Goal: Task Accomplishment & Management: Manage account settings

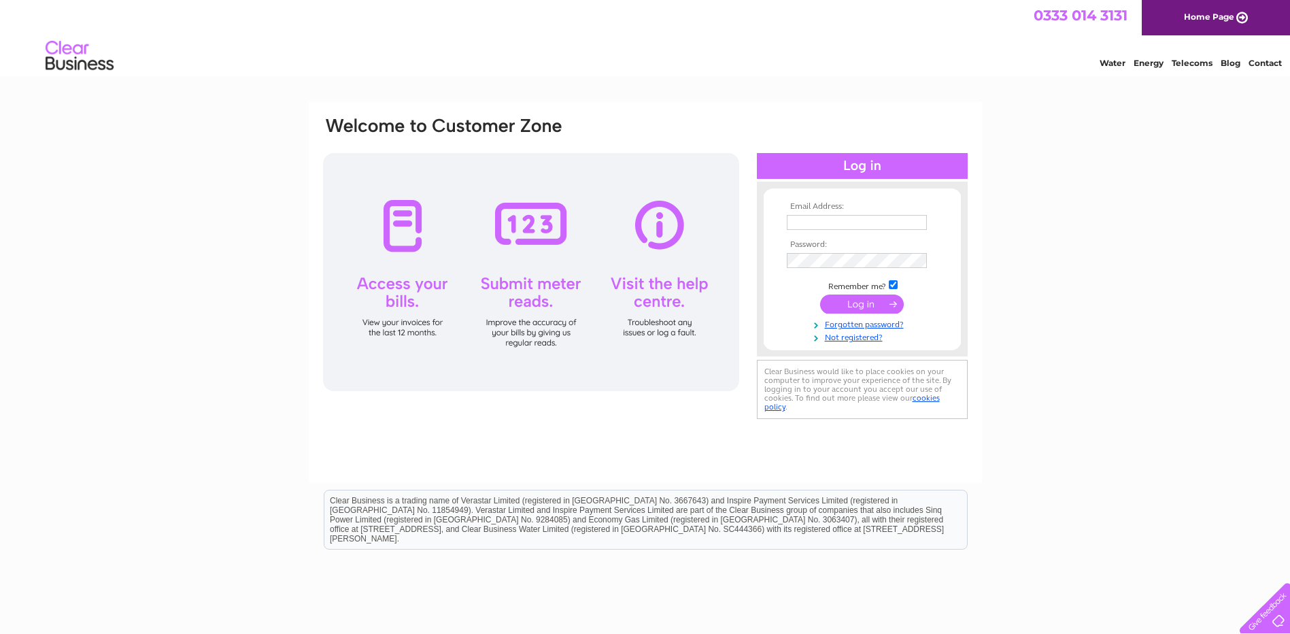
type input "[EMAIL_ADDRESS][DOMAIN_NAME]"
click at [862, 303] on input "submit" at bounding box center [862, 304] width 84 height 19
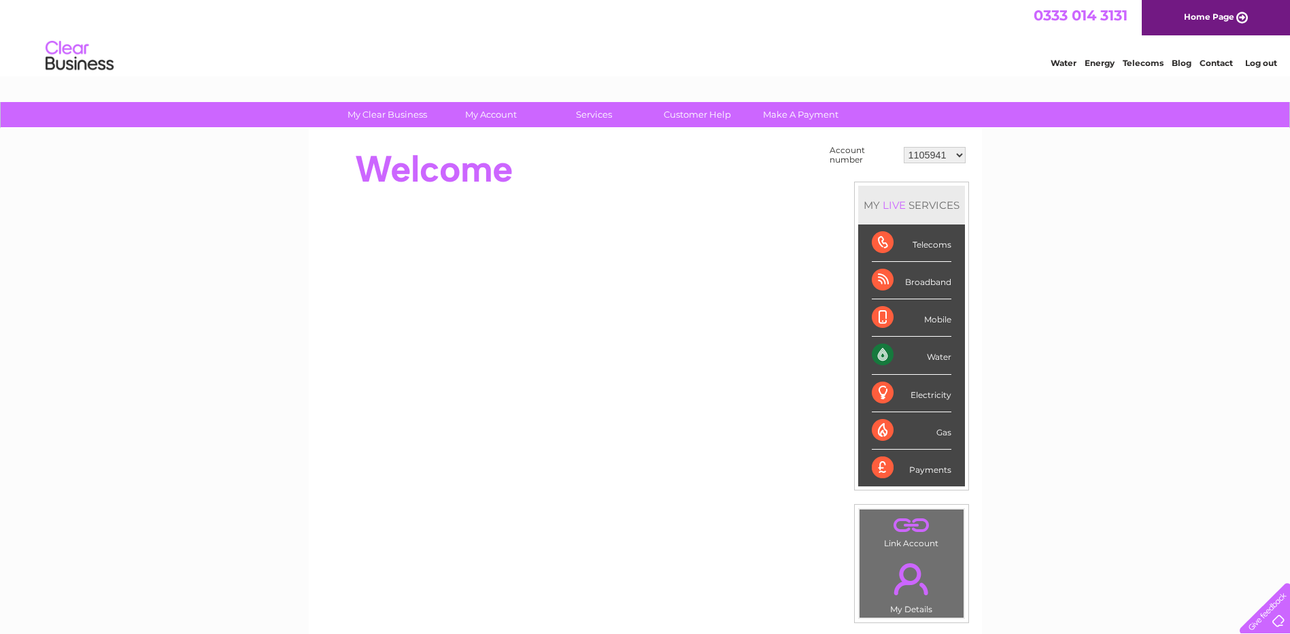
click at [922, 155] on select "1105941 30316924" at bounding box center [935, 155] width 62 height 16
select select "30316924"
click at [904, 147] on select "1105941 30316924" at bounding box center [935, 155] width 62 height 16
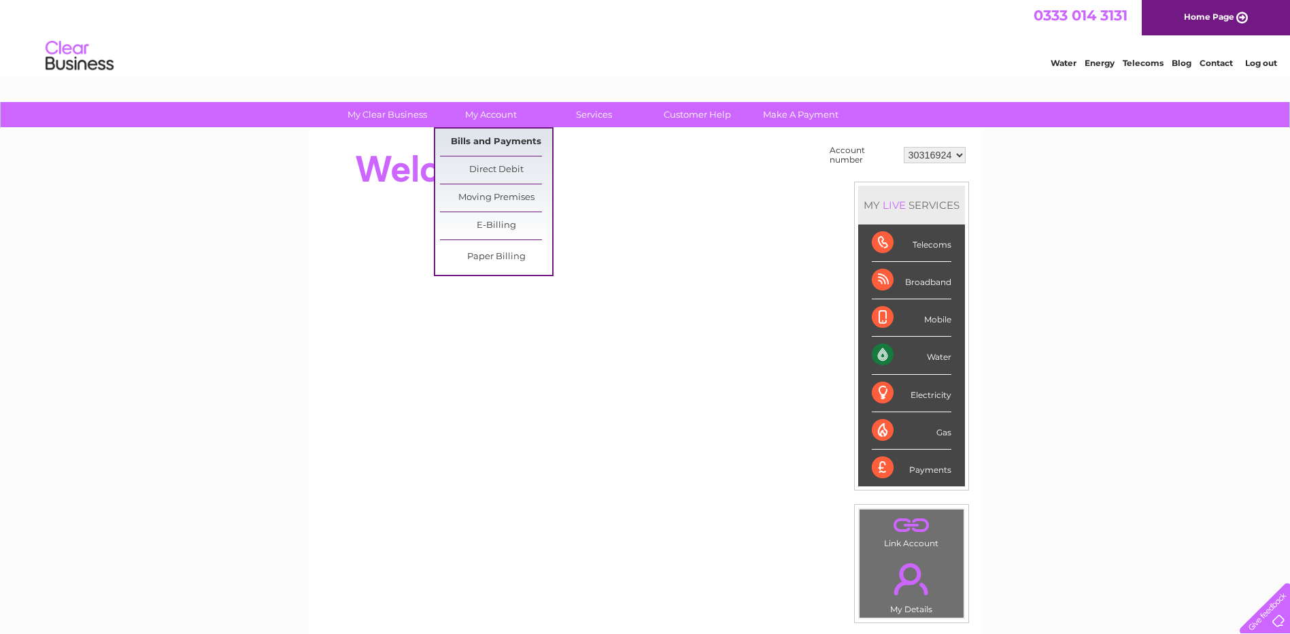
click at [493, 140] on link "Bills and Payments" at bounding box center [496, 142] width 112 height 27
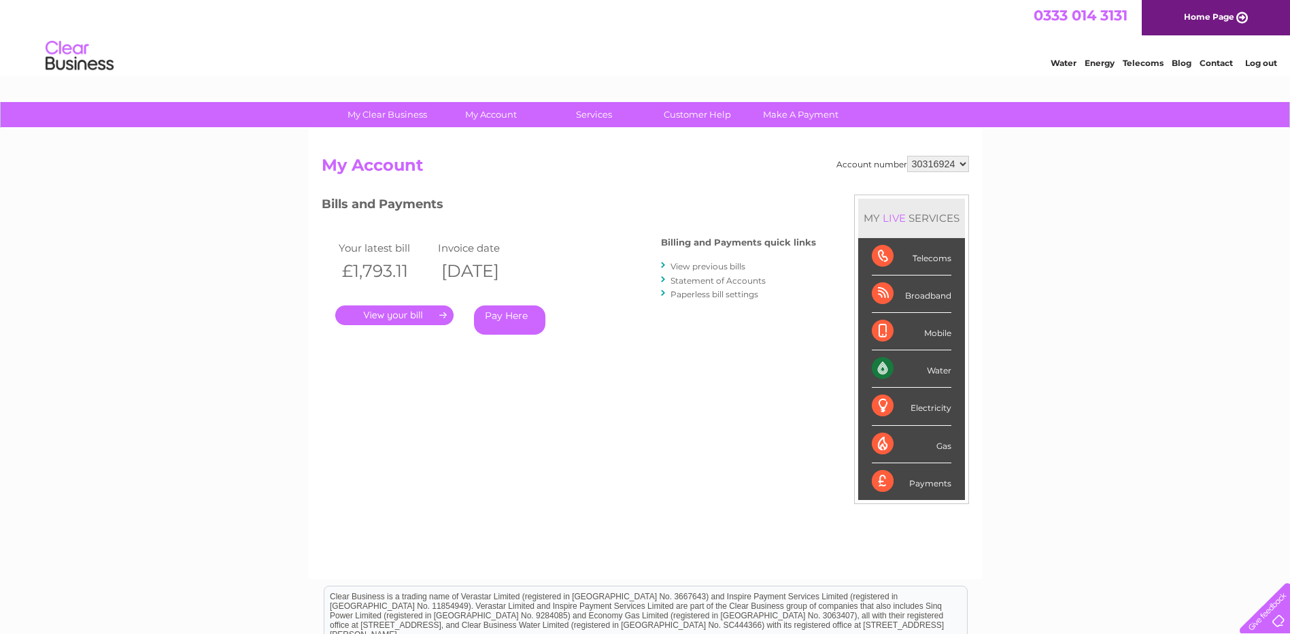
click at [396, 316] on link "." at bounding box center [394, 315] width 118 height 20
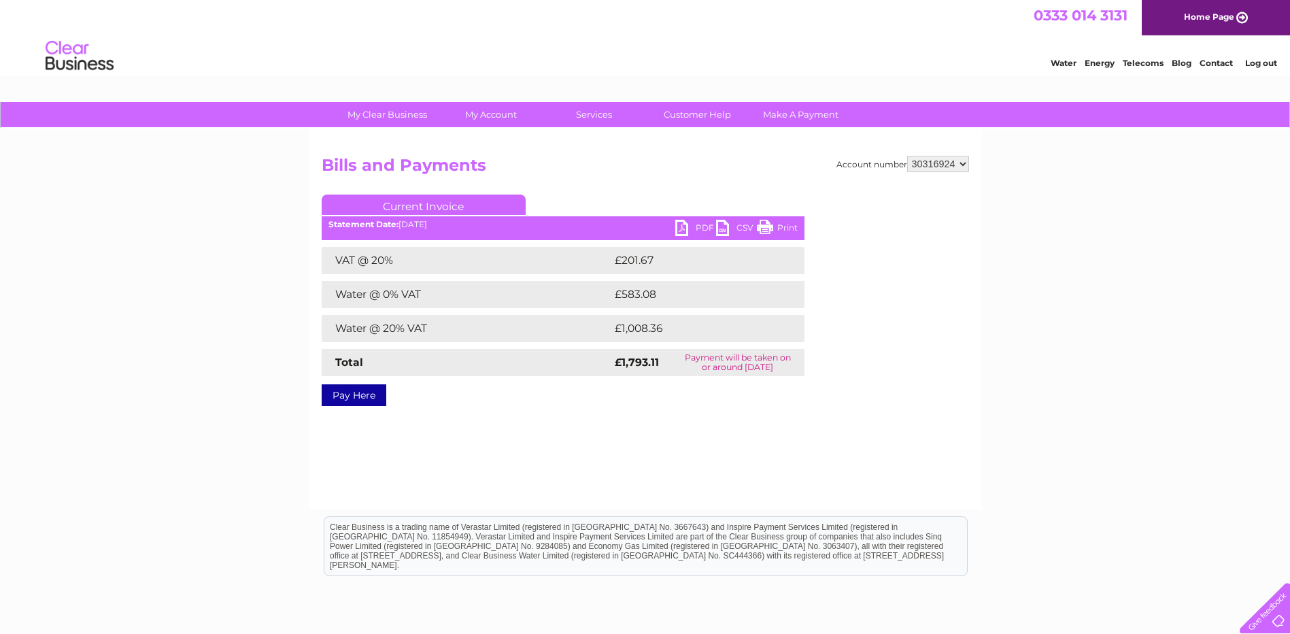
click at [684, 223] on link "PDF" at bounding box center [695, 230] width 41 height 20
click at [945, 163] on select "1105941 30316924" at bounding box center [938, 164] width 62 height 16
select select "1105941"
click at [907, 156] on select "1105941 30316924" at bounding box center [938, 164] width 62 height 16
click at [684, 224] on link "PDF" at bounding box center [695, 230] width 41 height 20
